Goal: Obtain resource: Download file/media

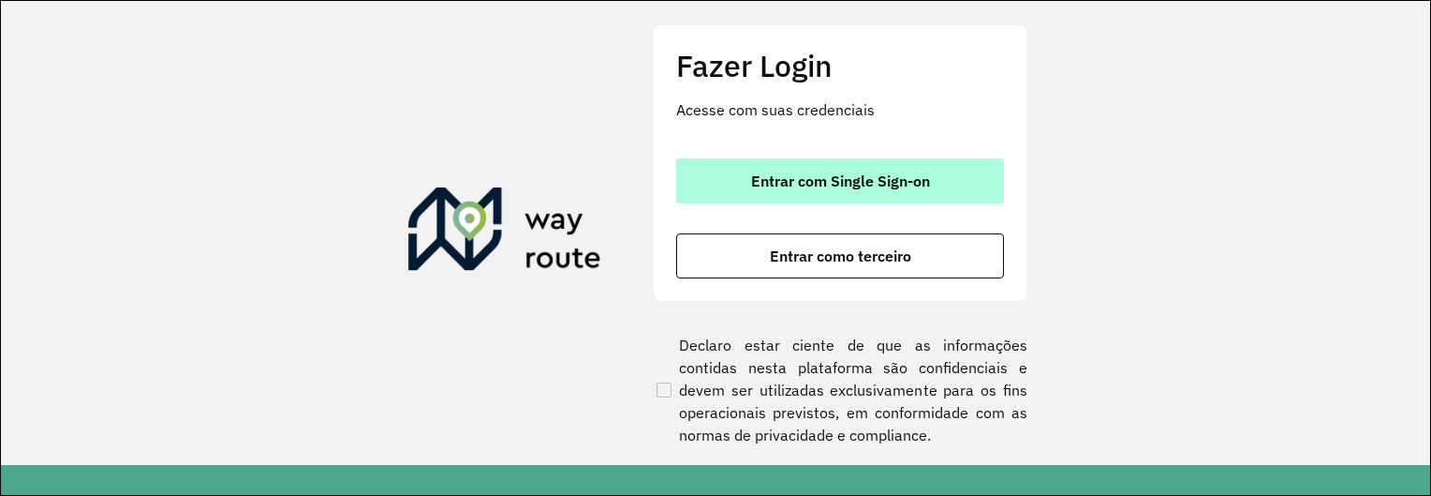
click at [865, 166] on button "Entrar com Single Sign-on" at bounding box center [840, 180] width 328 height 45
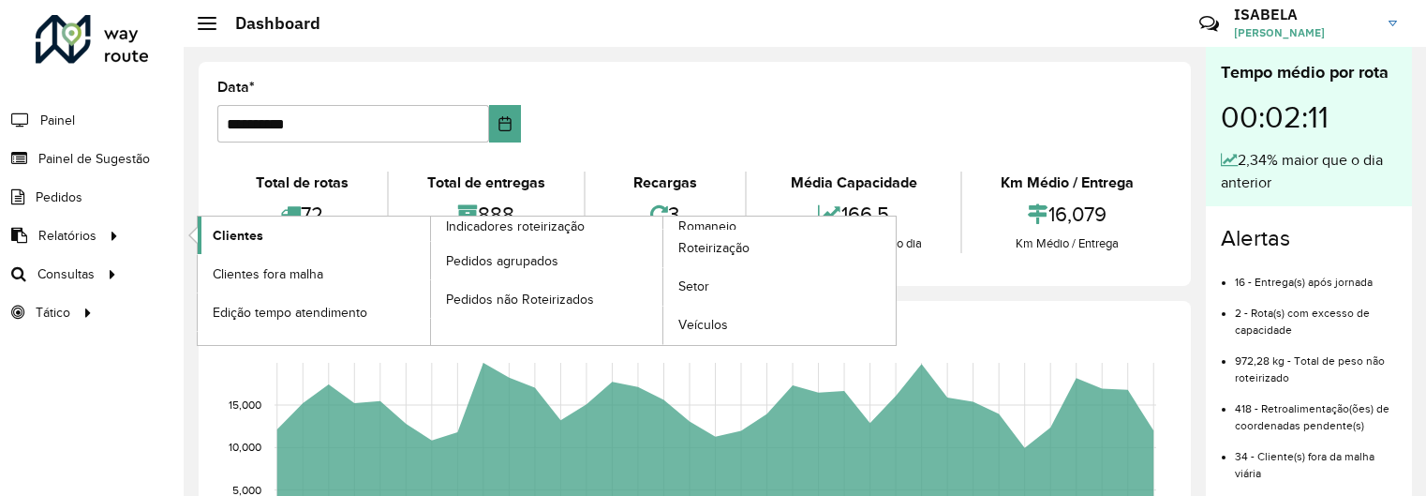
click at [210, 237] on link "Clientes" at bounding box center [314, 234] width 232 height 37
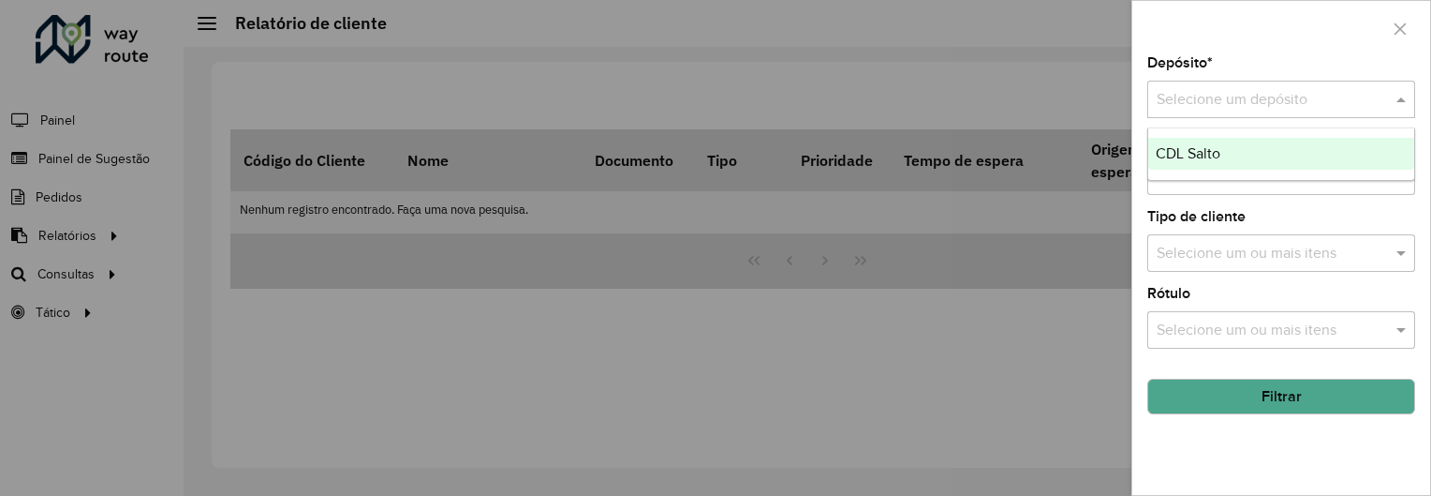
click at [1249, 103] on input "text" at bounding box center [1263, 100] width 212 height 22
click at [1235, 141] on div "CDL Salto" at bounding box center [1282, 154] width 266 height 32
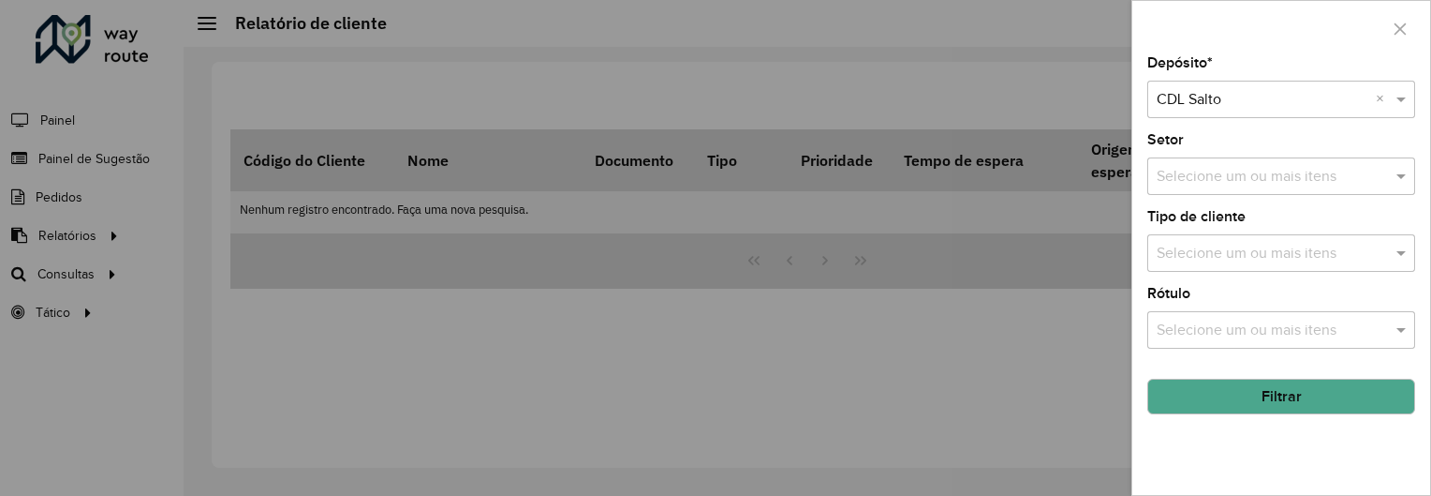
click at [1240, 402] on button "Filtrar" at bounding box center [1282, 396] width 268 height 36
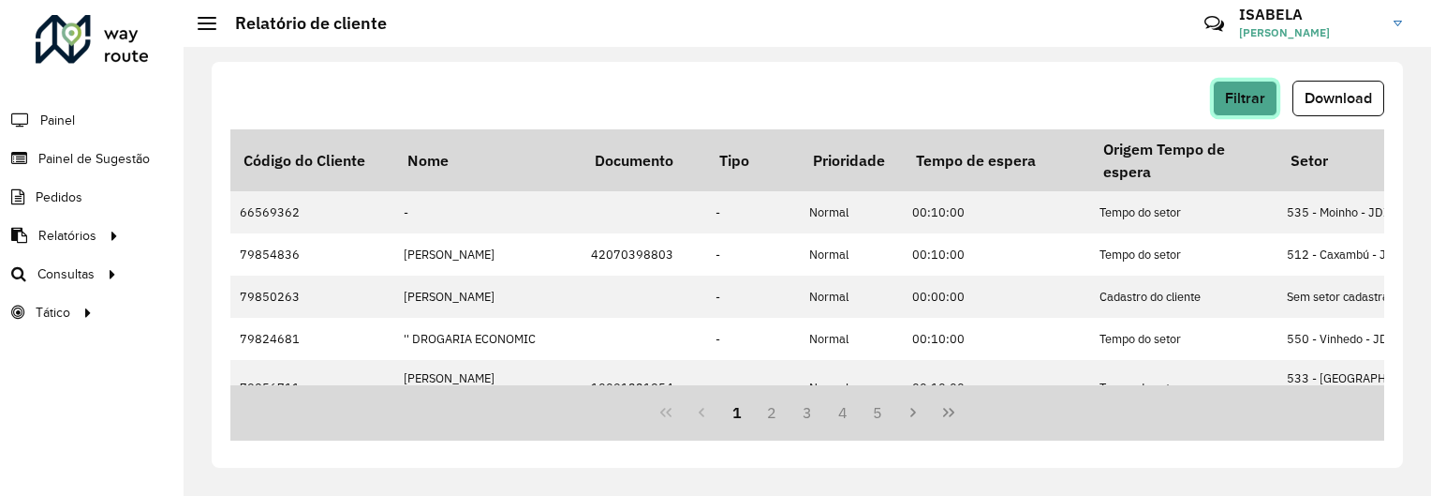
click at [1263, 92] on span "Filtrar" at bounding box center [1245, 98] width 40 height 16
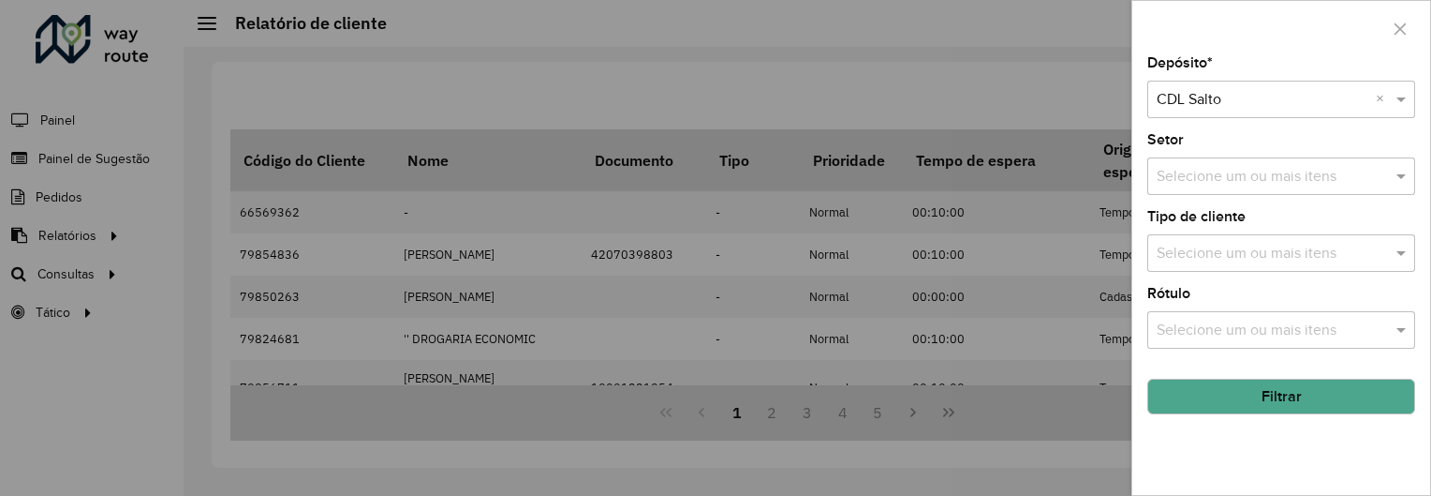
click at [1046, 37] on div at bounding box center [715, 248] width 1431 height 496
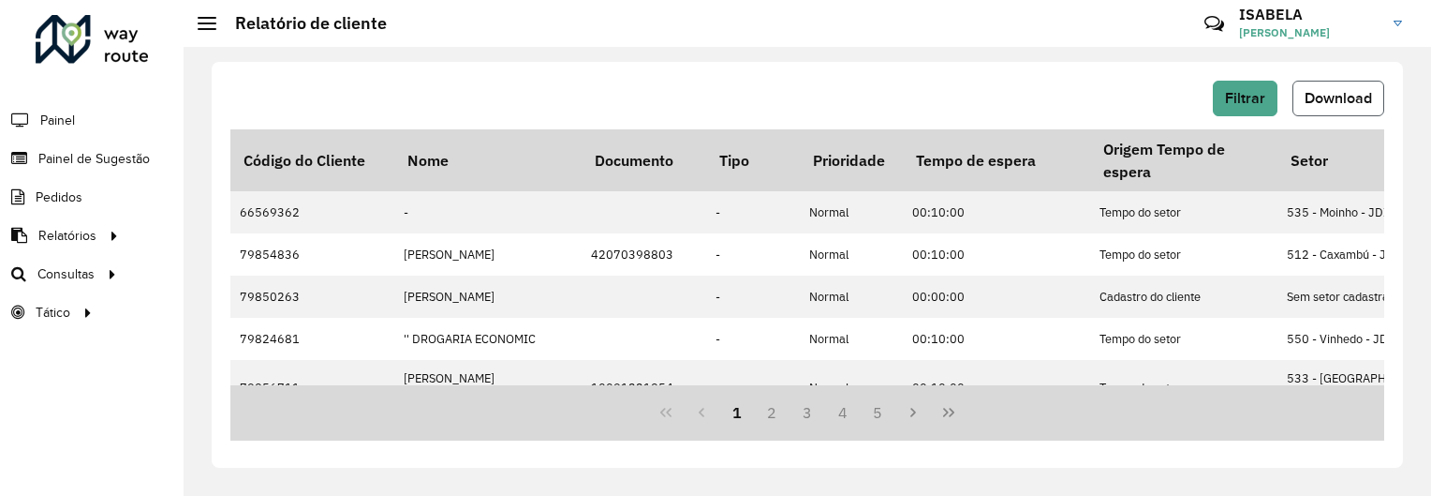
click at [1356, 111] on button "Download" at bounding box center [1339, 99] width 92 height 36
